Goal: Task Accomplishment & Management: Manage account settings

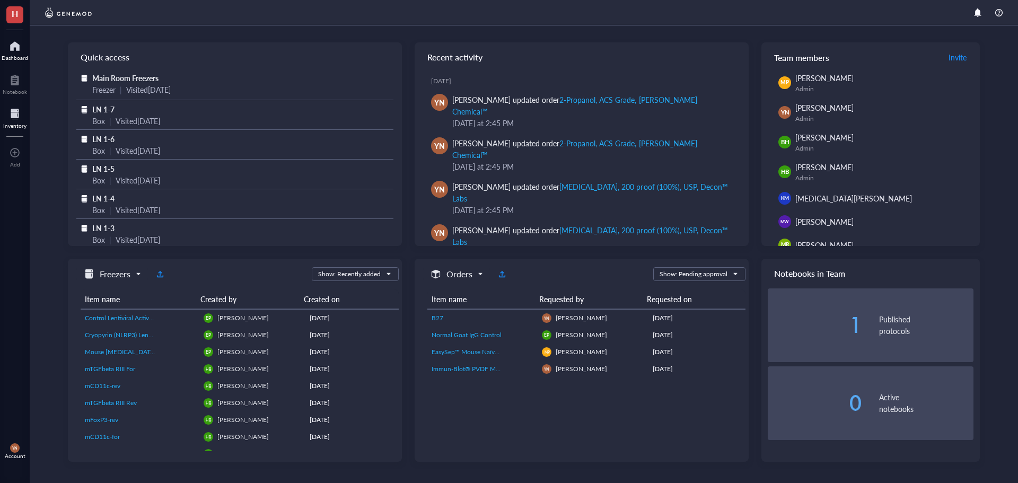
click at [5, 111] on div at bounding box center [14, 113] width 23 height 17
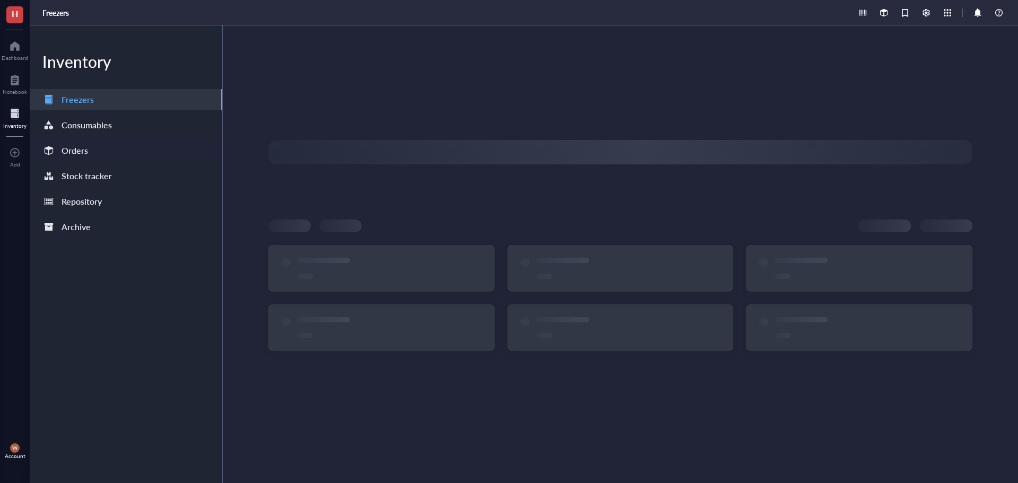
click at [116, 153] on div "Orders" at bounding box center [126, 150] width 192 height 21
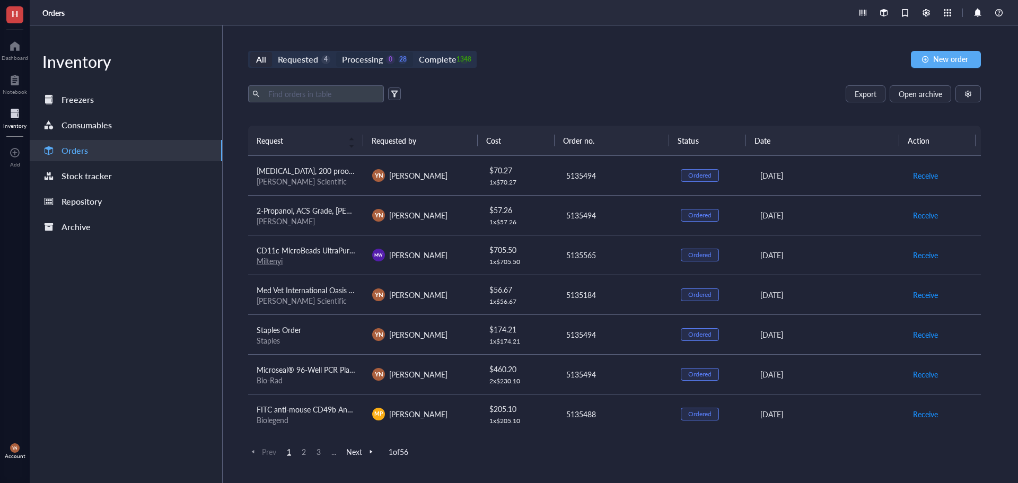
click at [374, 61] on div "Processing" at bounding box center [362, 59] width 41 height 15
click at [336, 52] on input "Processing 0 28" at bounding box center [336, 52] width 0 height 0
click at [320, 333] on div "Staples Order" at bounding box center [306, 330] width 99 height 12
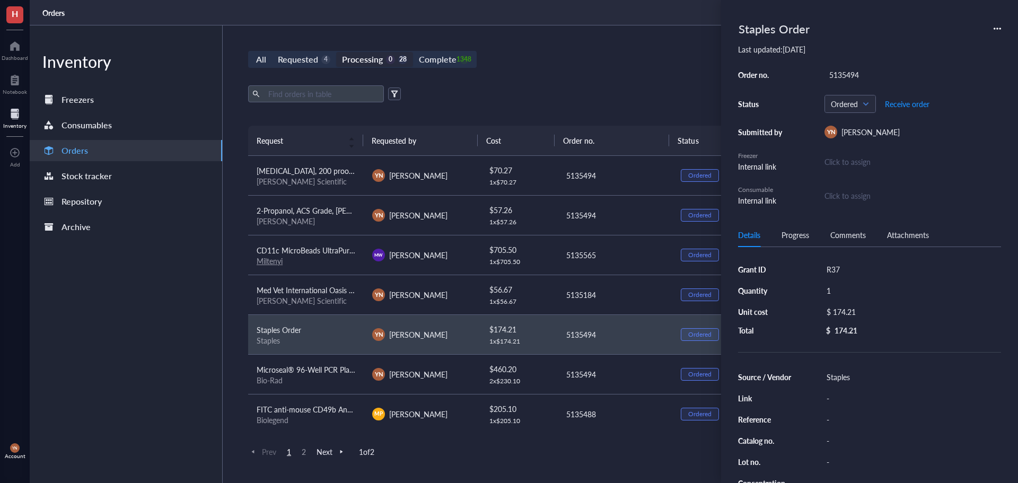
click at [623, 105] on div "Export Open archive Requester Requested on Source / Vendor Last updated" at bounding box center [614, 105] width 732 height 40
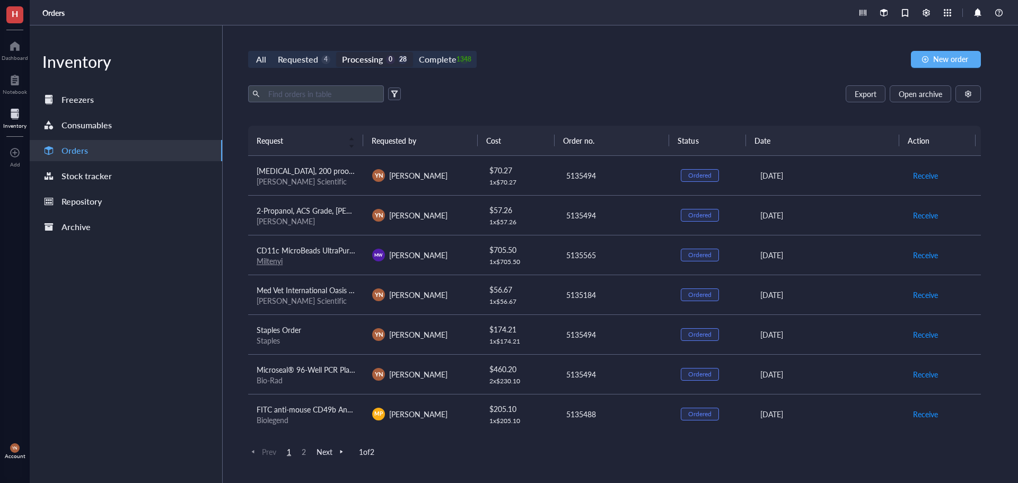
click at [635, 127] on th "Order no." at bounding box center [611, 141] width 115 height 30
click at [651, 60] on div "All Requested 4 Processing 0 28 Complete 1348 New order" at bounding box center [614, 59] width 732 height 17
